Goal: Information Seeking & Learning: Learn about a topic

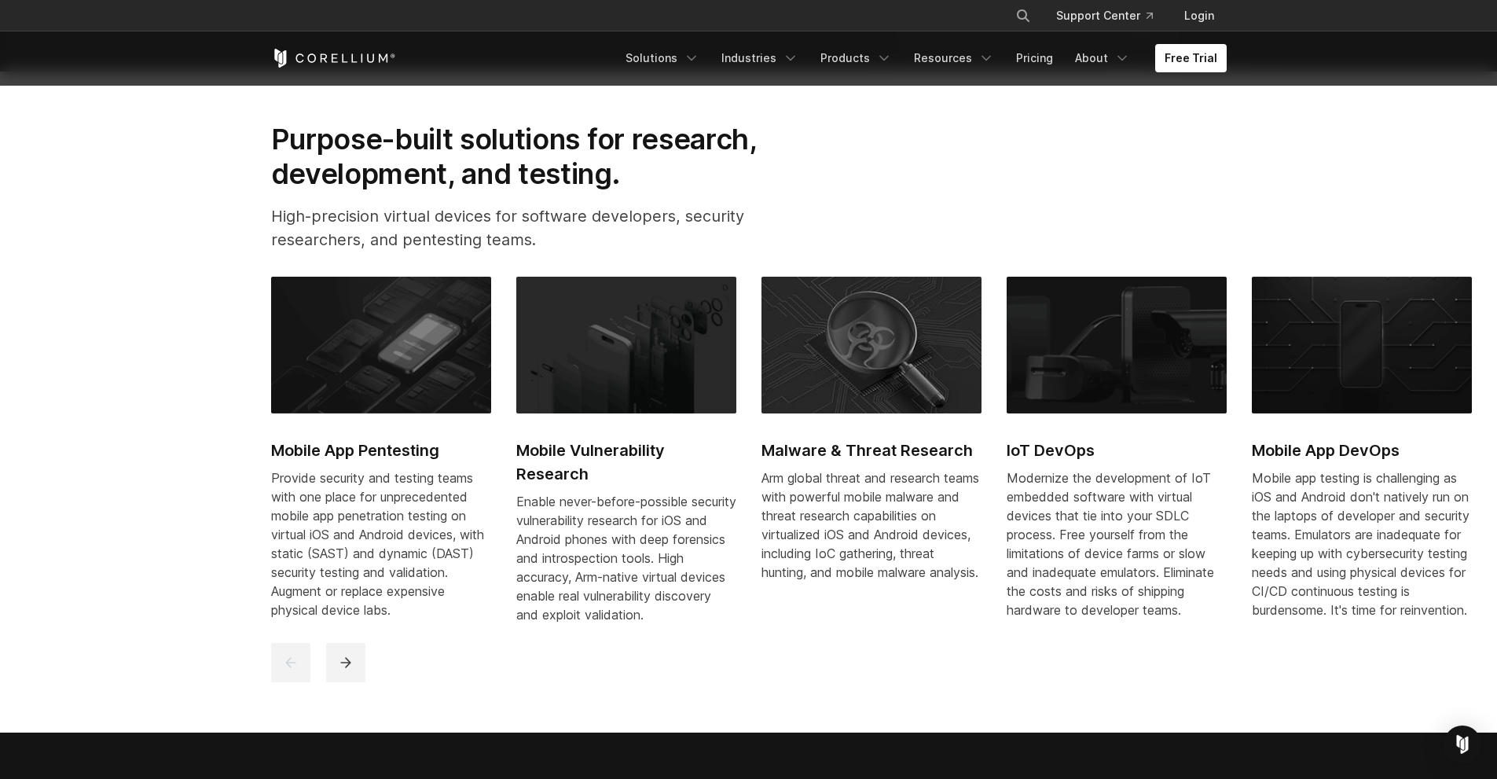
scroll to position [736, 0]
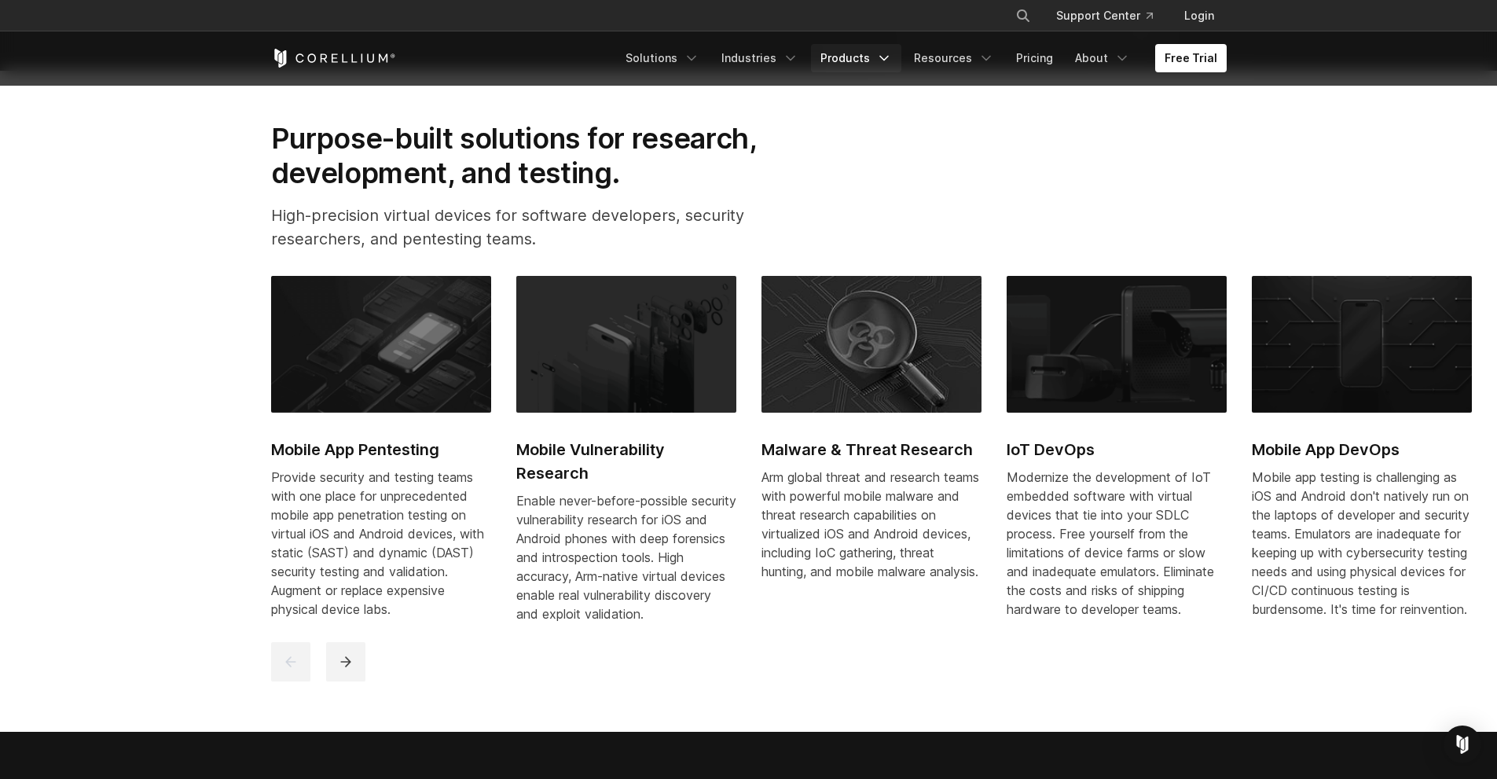
click at [832, 61] on link "Products" at bounding box center [856, 58] width 90 height 28
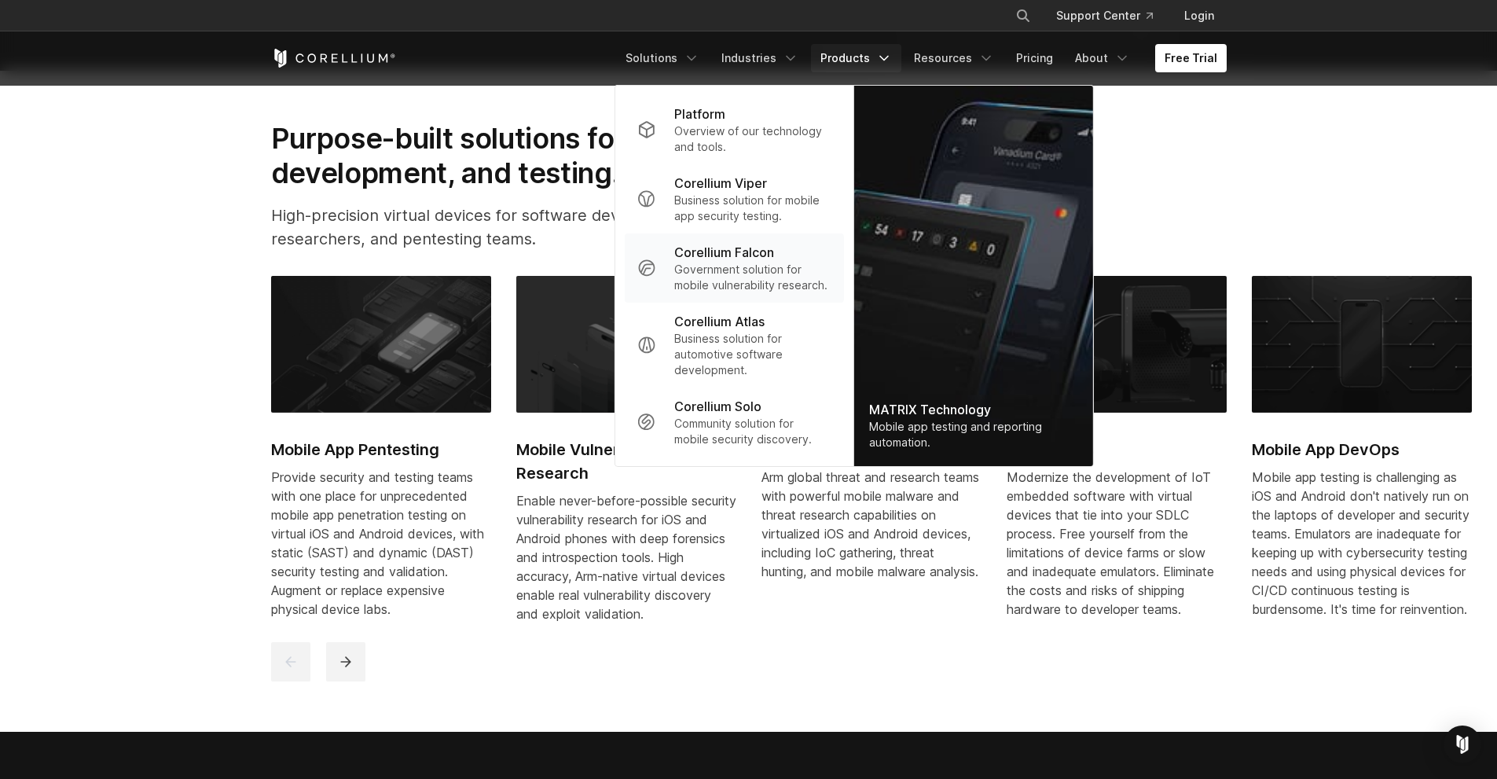
click at [766, 251] on p "Corellium Falcon" at bounding box center [724, 252] width 100 height 19
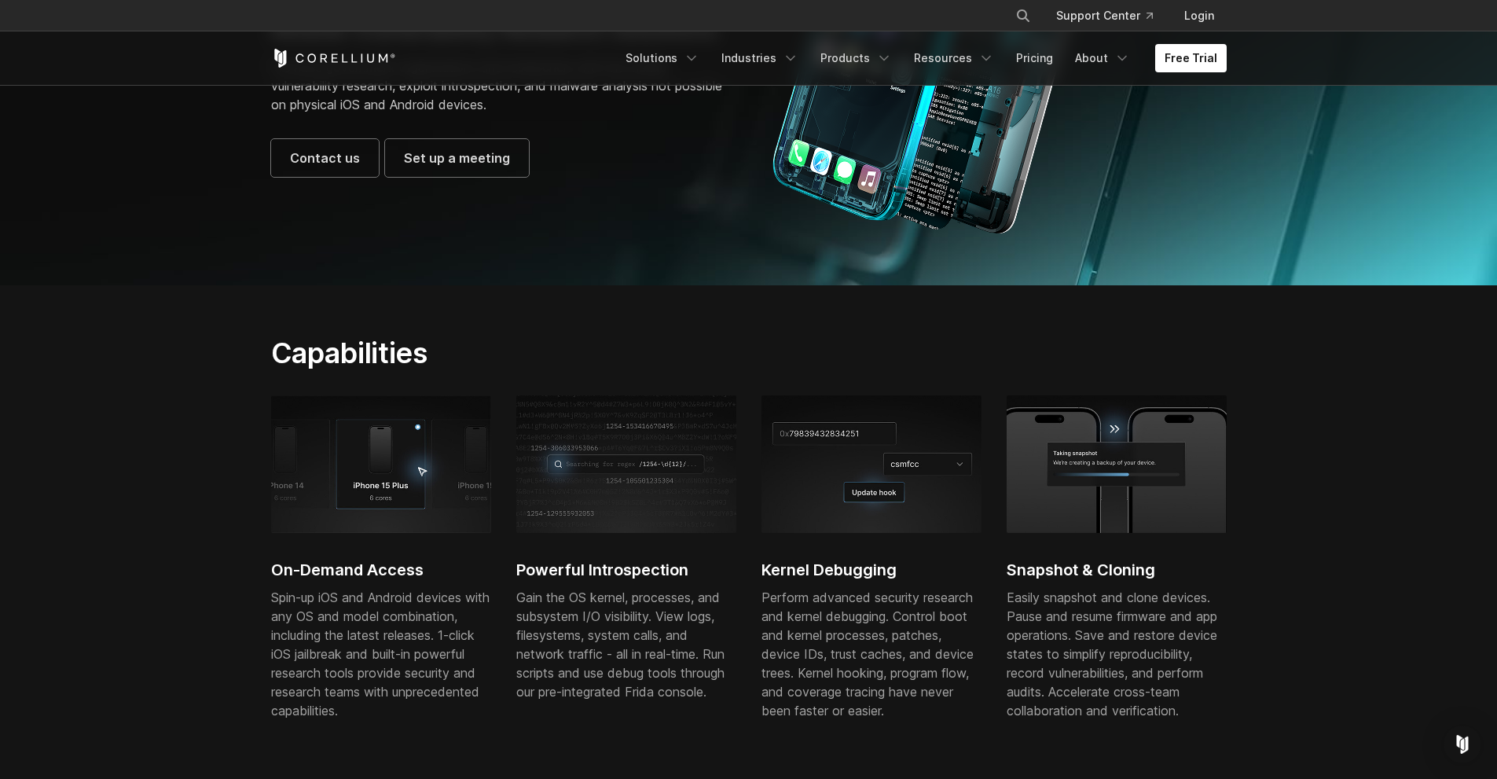
scroll to position [274, 0]
click at [459, 480] on img at bounding box center [381, 463] width 220 height 137
click at [459, 479] on img at bounding box center [381, 463] width 220 height 137
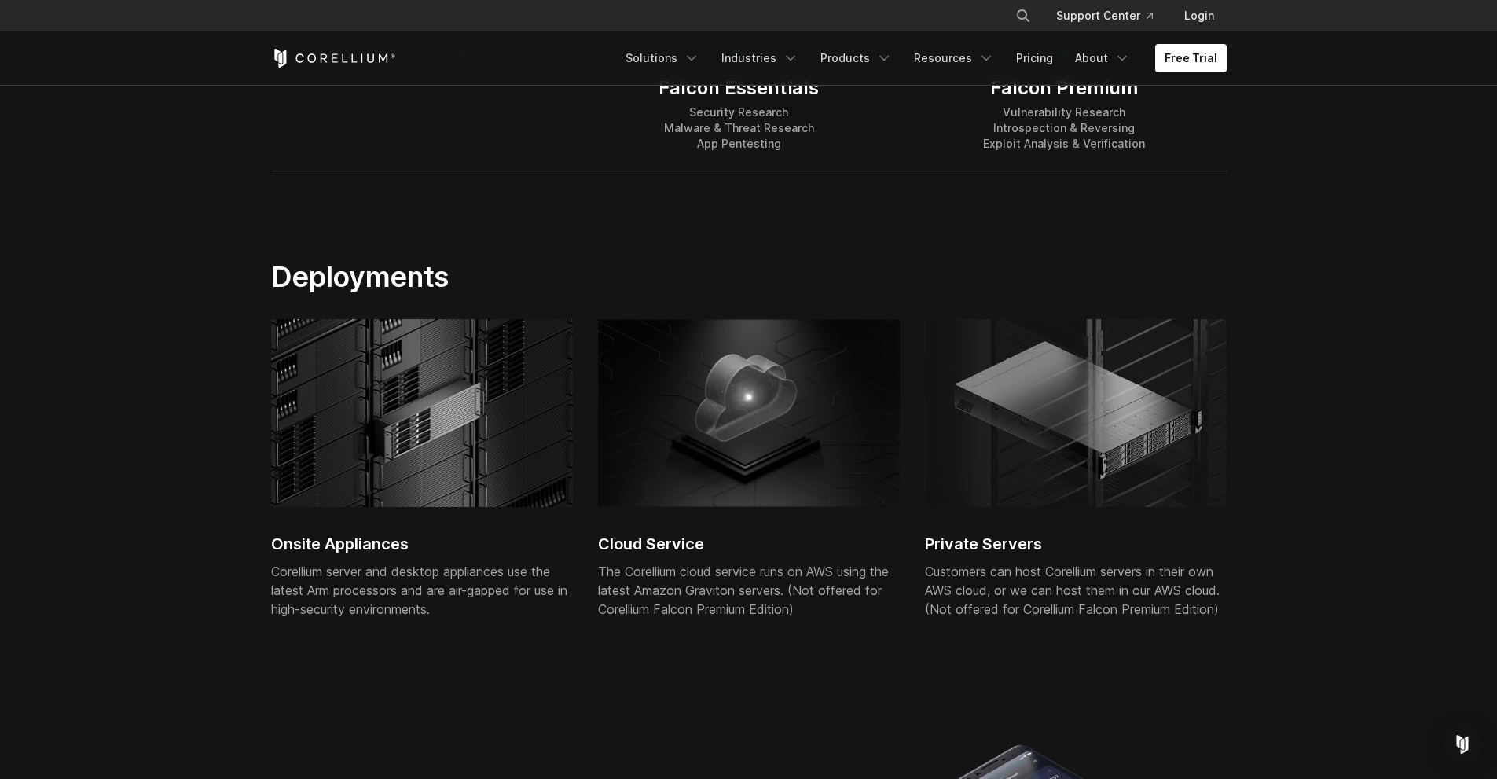
scroll to position [3712, 0]
